Goal: Navigation & Orientation: Find specific page/section

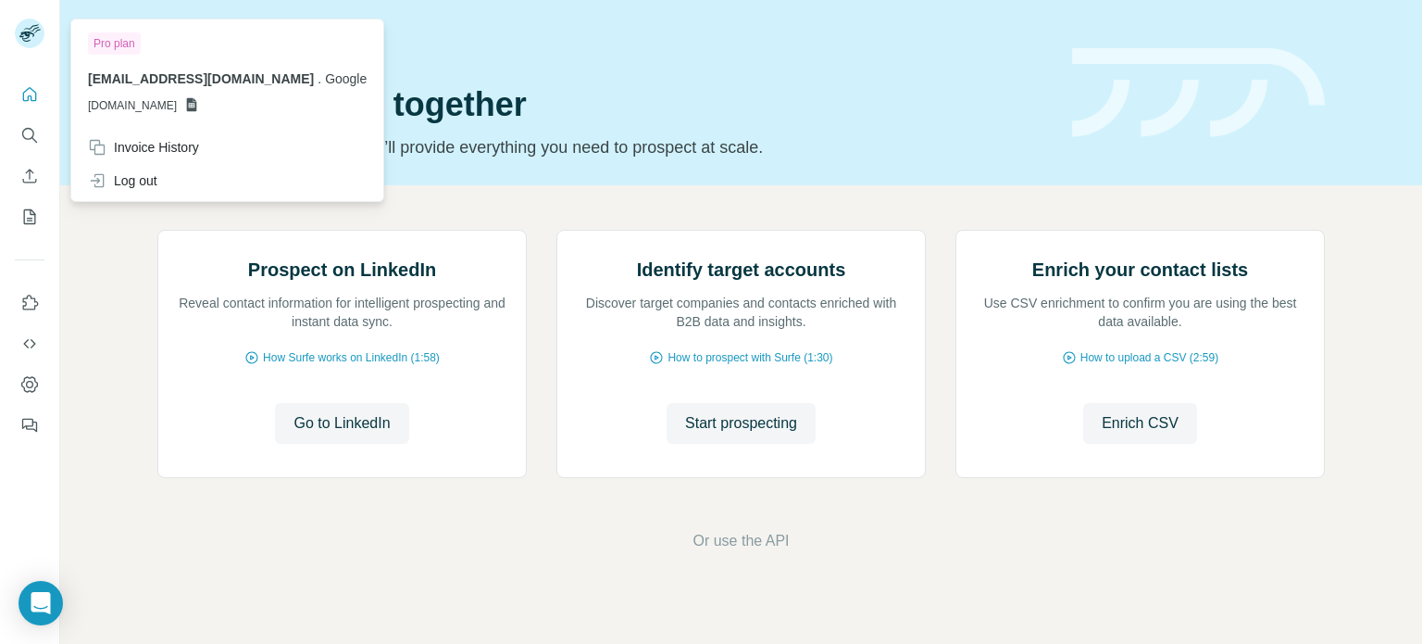
click at [42, 40] on rect at bounding box center [30, 34] width 30 height 30
click at [19, 35] on rect at bounding box center [30, 34] width 30 height 30
click at [131, 81] on span "[EMAIL_ADDRESS][DOMAIN_NAME]" at bounding box center [201, 78] width 226 height 15
click at [16, 35] on rect at bounding box center [30, 34] width 30 height 30
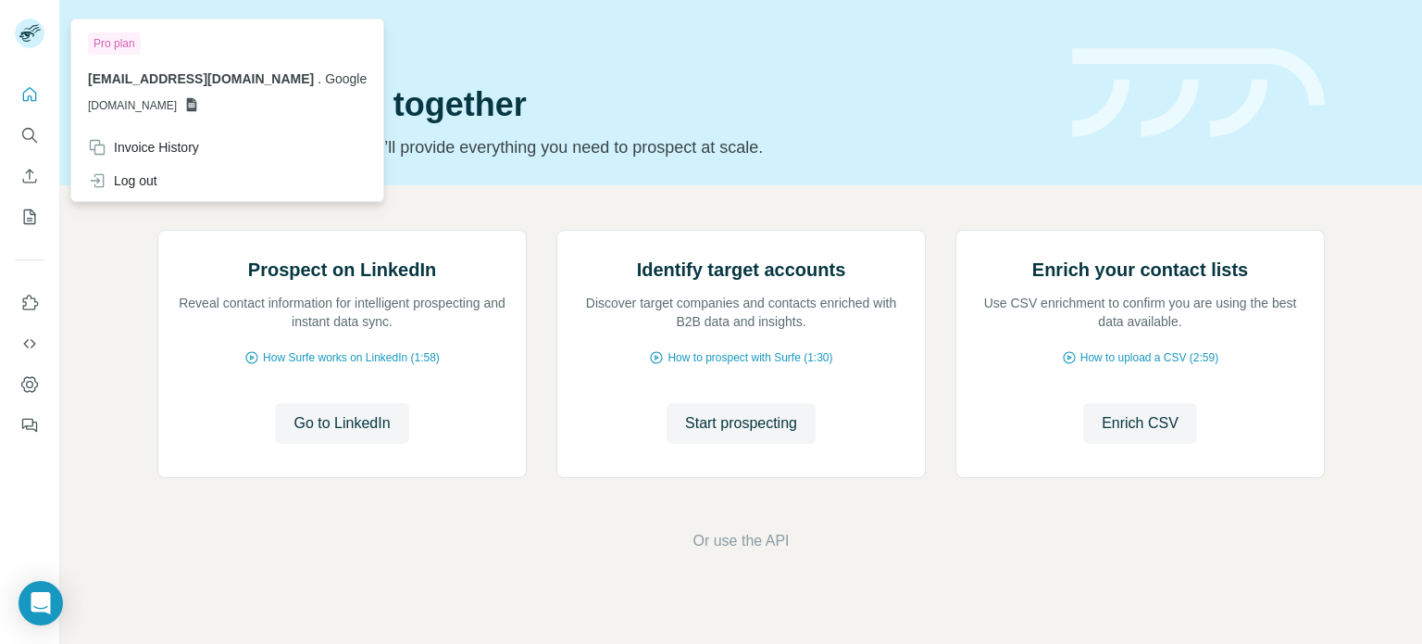
click at [16, 35] on rect at bounding box center [30, 34] width 30 height 30
click at [35, 388] on icon "Dashboard" at bounding box center [29, 384] width 19 height 19
